Goal: Transaction & Acquisition: Purchase product/service

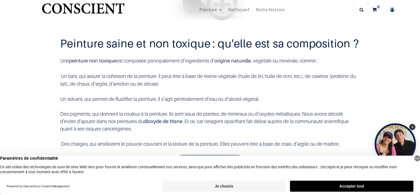
scroll to position [313, 0]
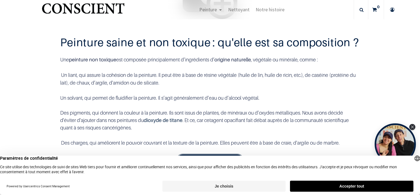
click at [213, 182] on button "Je choisis" at bounding box center [223, 185] width 123 height 11
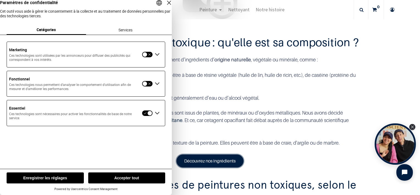
click at [46, 179] on button "Enregistrer les réglages" at bounding box center [45, 177] width 77 height 11
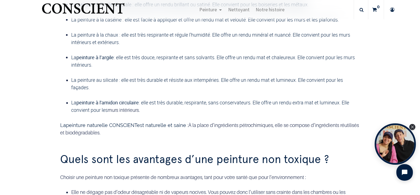
scroll to position [523, 0]
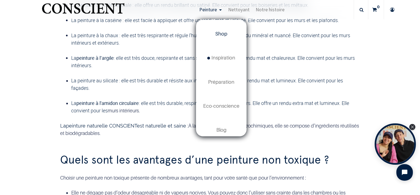
click at [222, 31] on link "Shop" at bounding box center [221, 34] width 49 height 24
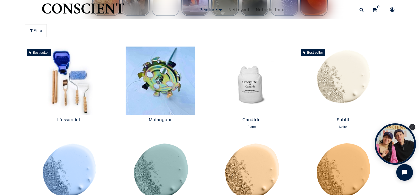
scroll to position [272, 0]
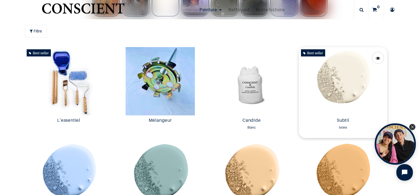
drag, startPoint x: 339, startPoint y: 88, endPoint x: 317, endPoint y: 73, distance: 26.8
click at [317, 73] on img at bounding box center [343, 81] width 89 height 68
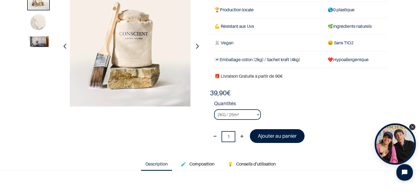
scroll to position [49, 0]
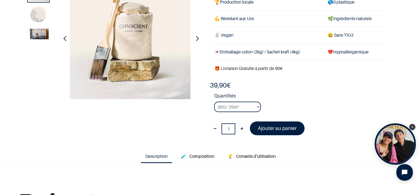
scroll to position [49, 0]
click at [256, 107] on select "2KG / 25m² 4KG / 50m² 8KG / 100m² Testeur" at bounding box center [237, 106] width 47 height 10
click at [301, 92] on strong "Quantités" at bounding box center [300, 97] width 173 height 10
click at [257, 106] on select "2KG / 25m² 4KG / 50m² 8KG / 100m² Testeur" at bounding box center [237, 106] width 47 height 10
select select "127"
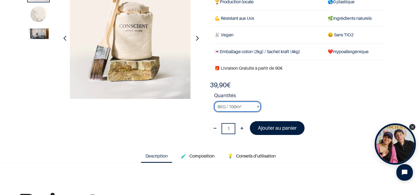
click at [214, 101] on select "2KG / 25m² 4KG / 50m² 8KG / 100m² Testeur" at bounding box center [237, 106] width 47 height 10
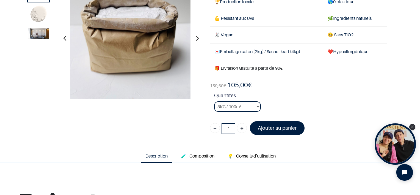
click at [308, 101] on li "Quantités 2KG / 25m² 4KG / 50m² 8KG / 100m² Testeur" at bounding box center [300, 104] width 173 height 24
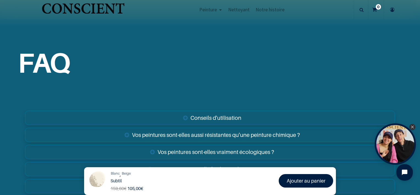
scroll to position [832, 0]
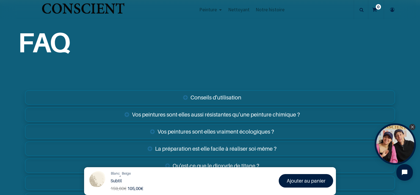
click at [229, 96] on link "Conseils d'utilisation" at bounding box center [210, 97] width 370 height 14
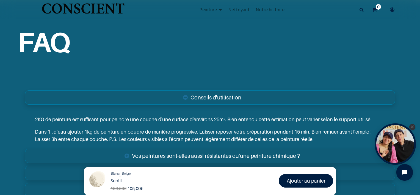
scroll to position [908, 0]
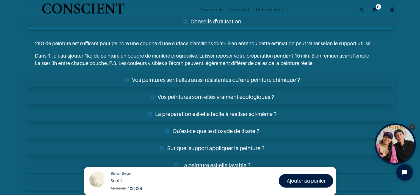
click at [232, 77] on link "Vos peintures sont-elles aussi résistantes qu'une peinture chimique ?" at bounding box center [210, 80] width 370 height 14
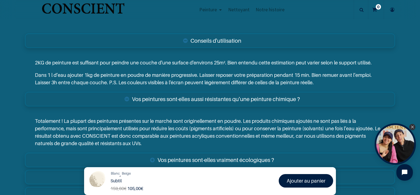
scroll to position [936, 0]
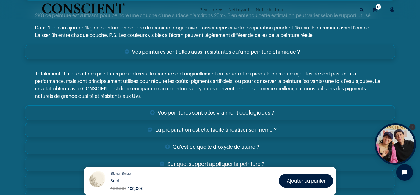
click at [245, 109] on link "Vos peintures sont-elles vraiment écologiques ?" at bounding box center [210, 112] width 370 height 14
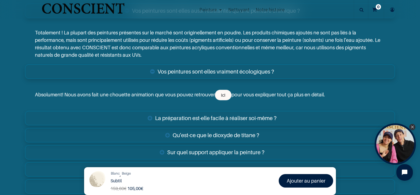
scroll to position [977, 0]
click at [245, 116] on link "La préparation est-elle facile à réaliser soi-même ?" at bounding box center [210, 117] width 370 height 14
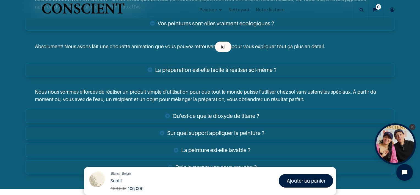
scroll to position [1025, 0]
click at [245, 116] on link "Qu'est-ce que le dioxyde de titane ?" at bounding box center [210, 115] width 370 height 14
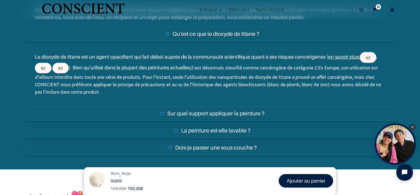
scroll to position [1108, 0]
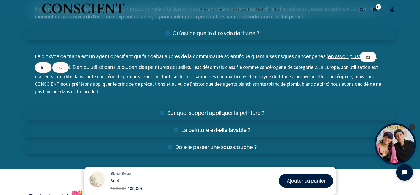
click at [248, 110] on link "Sur quel support appliquer la peinture ?" at bounding box center [210, 113] width 370 height 14
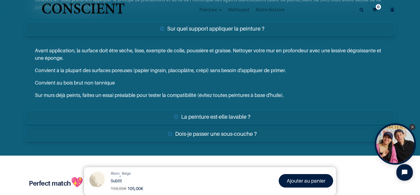
scroll to position [1192, 0]
click at [236, 114] on link "La peinture est-elle lavable ?" at bounding box center [210, 116] width 370 height 14
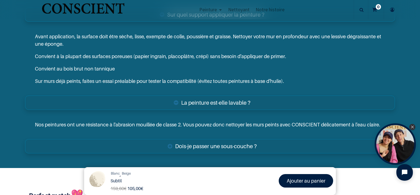
scroll to position [1235, 0]
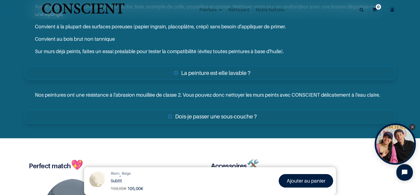
click at [236, 114] on link "Dois-je passer une sous-couche ?" at bounding box center [210, 116] width 370 height 14
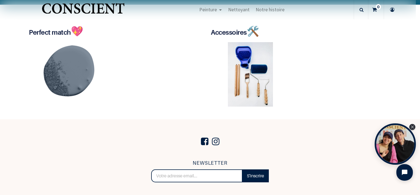
scroll to position [1396, 0]
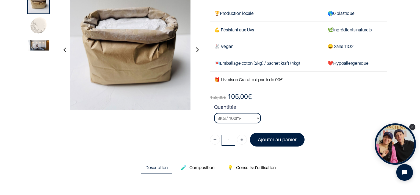
scroll to position [38, 0]
click at [238, 138] on link "Ajouter" at bounding box center [242, 139] width 10 height 10
type input "4"
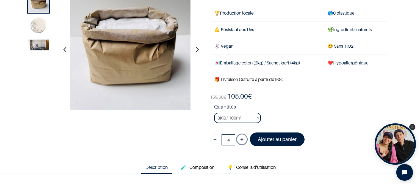
scroll to position [42, 0]
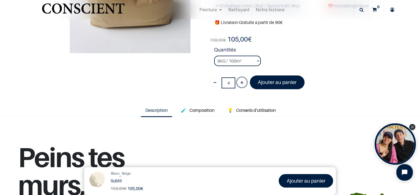
scroll to position [95, 0]
click at [288, 80] on font "Ajouter au panier" at bounding box center [277, 82] width 39 height 6
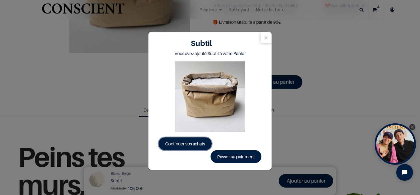
click at [190, 143] on span "Continuer vos achats" at bounding box center [185, 143] width 40 height 5
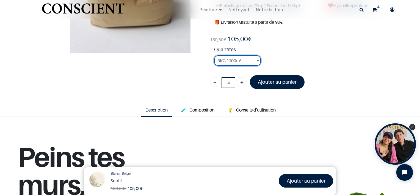
click at [255, 61] on select "2KG / 25m² 4KG / 50m² 8KG / 100m² Testeur" at bounding box center [237, 60] width 47 height 10
select select "125"
click at [214, 55] on select "2KG / 25m² 4KG / 50m² 8KG / 100m² Testeur" at bounding box center [237, 60] width 47 height 10
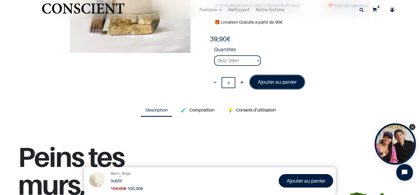
click at [267, 79] on font "Ajouter au panier" at bounding box center [277, 82] width 39 height 6
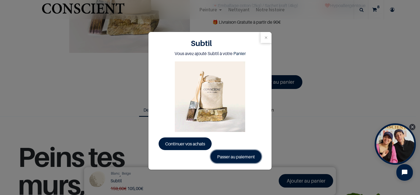
click at [242, 154] on link "Passer au paiement" at bounding box center [236, 156] width 51 height 13
